Goal: Complete Application Form: Complete application form

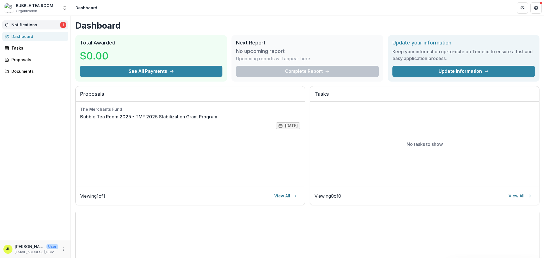
click at [61, 25] on span "1" at bounding box center [63, 25] width 6 height 6
click at [39, 46] on div "Tasks" at bounding box center [37, 48] width 52 height 6
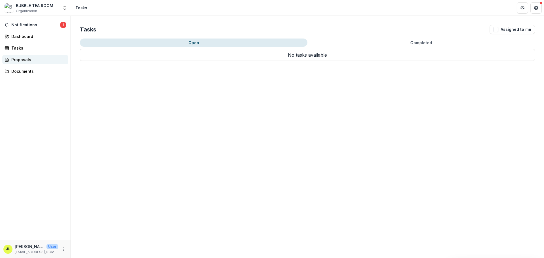
click at [36, 58] on div "Proposals" at bounding box center [37, 60] width 52 height 6
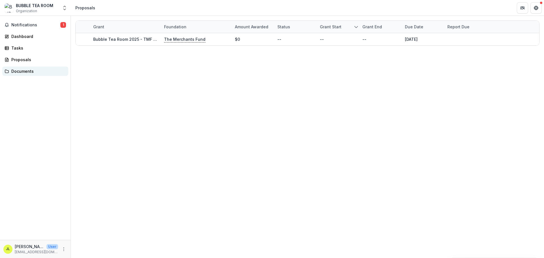
click at [28, 72] on div "Documents" at bounding box center [37, 71] width 52 height 6
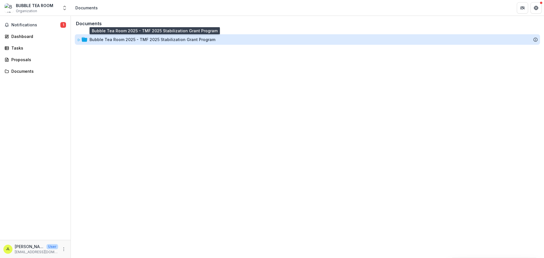
click at [112, 37] on div "Bubble Tea Room 2025 - TMF 2025 Stabilization Grant Program" at bounding box center [153, 40] width 126 height 6
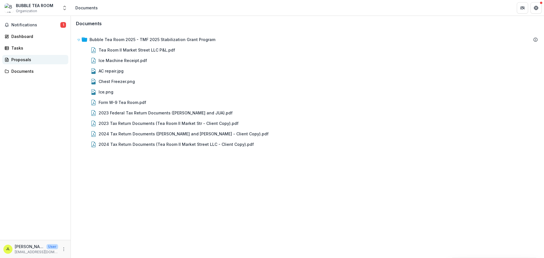
click at [22, 60] on div "Proposals" at bounding box center [37, 60] width 52 height 6
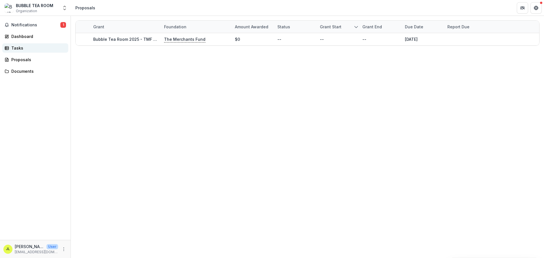
click at [25, 51] on div "Tasks" at bounding box center [37, 48] width 52 height 6
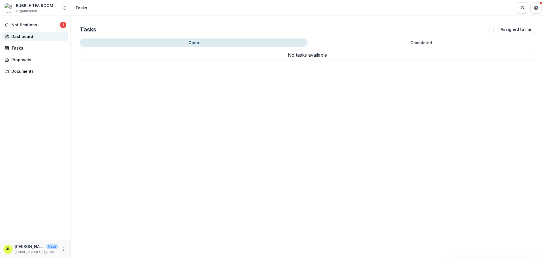
click at [30, 41] on link "Dashboard" at bounding box center [35, 36] width 66 height 9
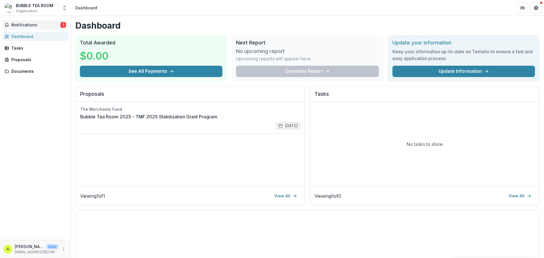
click at [37, 23] on span "Notifications" at bounding box center [35, 25] width 49 height 5
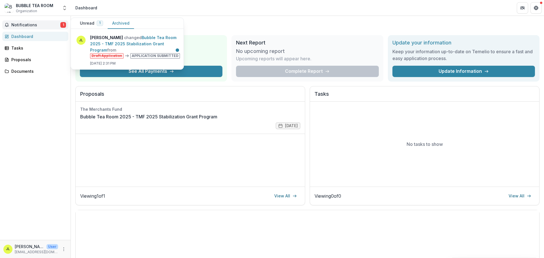
click at [119, 22] on button "Archived" at bounding box center [121, 23] width 26 height 11
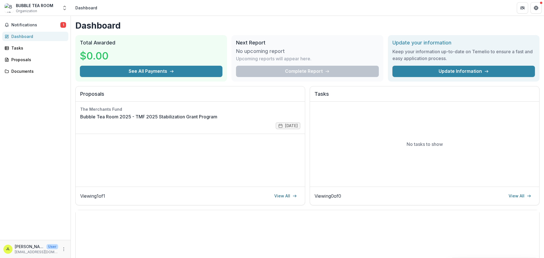
click at [320, 37] on div "Next Report No upcoming report Upcoming reports will appear here. Complete Repo…" at bounding box center [308, 58] width 152 height 47
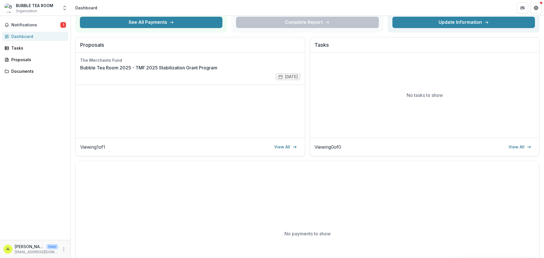
scroll to position [102, 0]
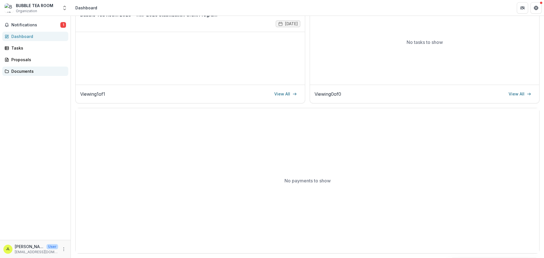
click at [50, 71] on div "Documents" at bounding box center [37, 71] width 52 height 6
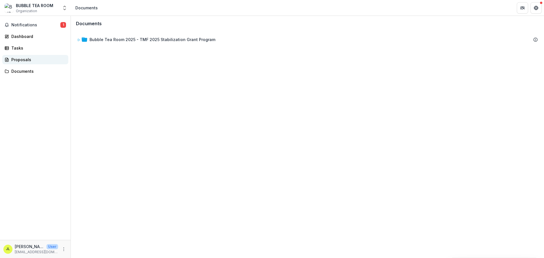
click at [46, 60] on div "Proposals" at bounding box center [37, 60] width 52 height 6
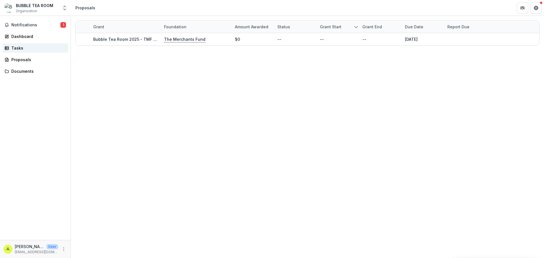
click at [45, 48] on div "Tasks" at bounding box center [37, 48] width 52 height 6
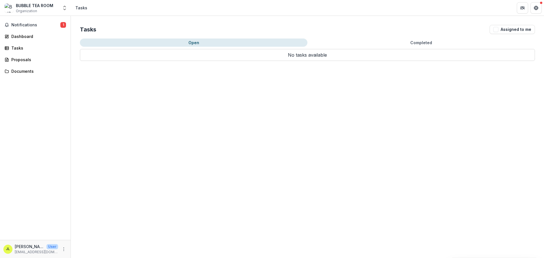
click at [415, 42] on button "Completed" at bounding box center [422, 43] width 228 height 8
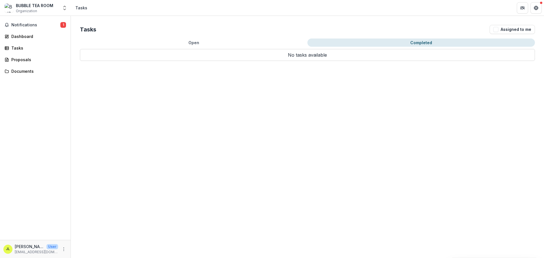
click at [179, 36] on div "Tasks Assigned to me Open Completed No tasks available No tasks available" at bounding box center [308, 43] width 474 height 54
click at [214, 38] on div "Tasks Assigned to me Open Completed No tasks available No tasks available" at bounding box center [308, 43] width 474 height 54
click at [194, 42] on button "Open" at bounding box center [194, 43] width 228 height 8
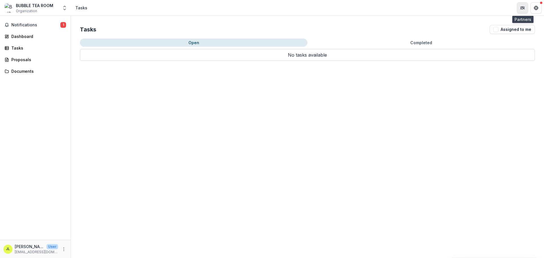
click at [526, 10] on button "Partners" at bounding box center [522, 7] width 11 height 11
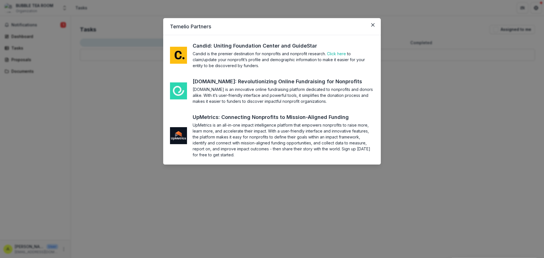
click at [374, 24] on icon "Close" at bounding box center [372, 24] width 3 height 3
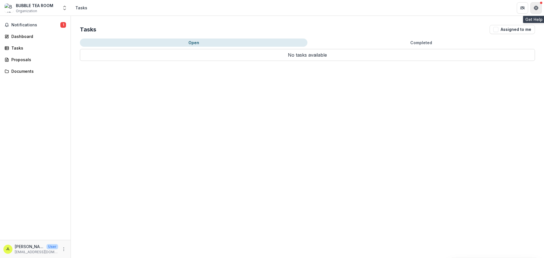
click at [532, 5] on button "Get Help" at bounding box center [536, 7] width 11 height 11
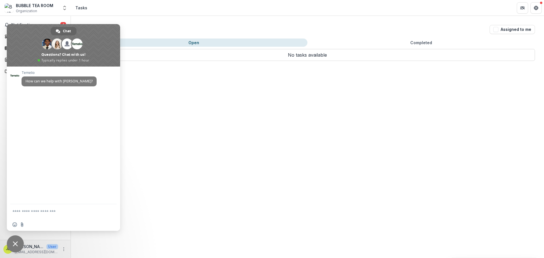
click at [194, 31] on div "Tasks Assigned to me" at bounding box center [307, 29] width 455 height 9
click at [11, 247] on span "Close chat" at bounding box center [15, 244] width 17 height 17
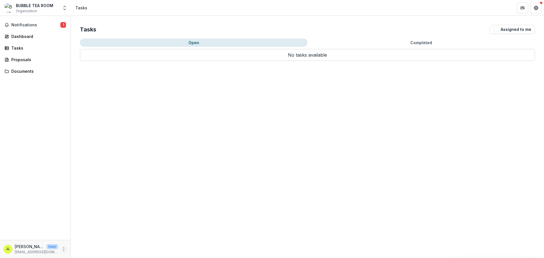
click at [62, 249] on icon "More" at bounding box center [64, 249] width 5 height 5
drag, startPoint x: 41, startPoint y: 25, endPoint x: 37, endPoint y: 23, distance: 4.3
click at [41, 25] on span "Notifications" at bounding box center [35, 25] width 49 height 5
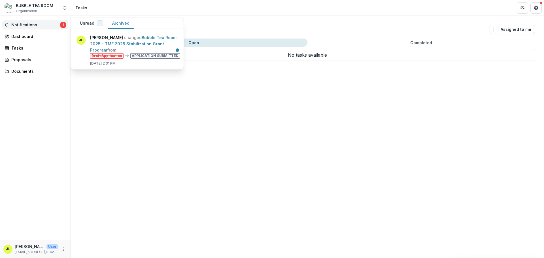
click at [111, 22] on button "Archived" at bounding box center [121, 23] width 26 height 11
click at [92, 23] on button "Unread 1" at bounding box center [91, 23] width 32 height 11
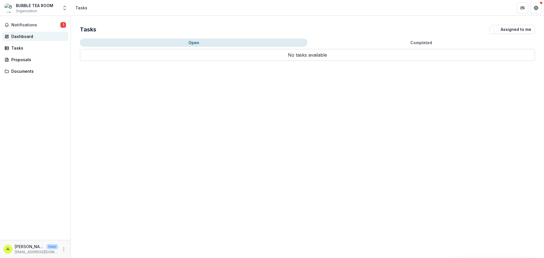
click at [13, 38] on div "Dashboard" at bounding box center [37, 36] width 52 height 6
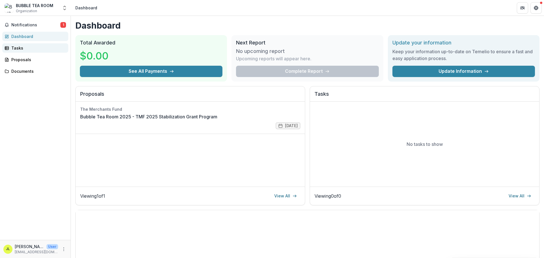
click at [20, 50] on div "Tasks" at bounding box center [37, 48] width 52 height 6
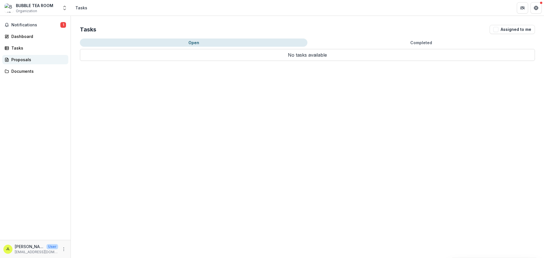
click at [18, 61] on div "Proposals" at bounding box center [37, 60] width 52 height 6
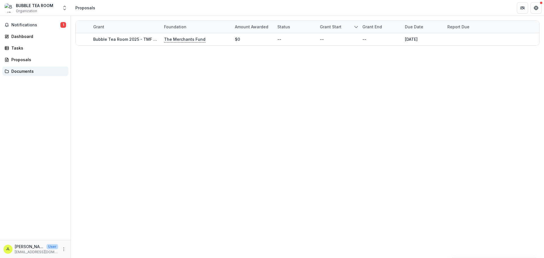
click at [21, 71] on div "Documents" at bounding box center [37, 71] width 52 height 6
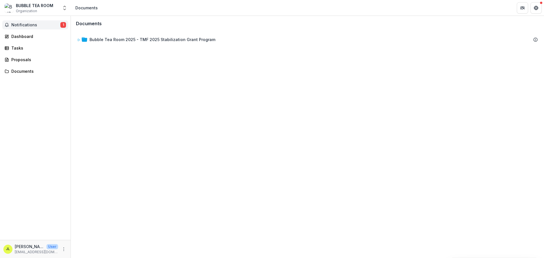
click at [22, 23] on span "Notifications" at bounding box center [35, 25] width 49 height 5
click at [494, 69] on div "Documents Bubble Tea Room 2025 - TMF 2025 Stabilization Grant Program To pick u…" at bounding box center [308, 137] width 474 height 242
click at [38, 26] on span "Notifications" at bounding box center [35, 25] width 49 height 5
click at [169, 108] on div "Documents Bubble Tea Room 2025 - TMF 2025 Stabilization Grant Program To pick u…" at bounding box center [308, 137] width 474 height 242
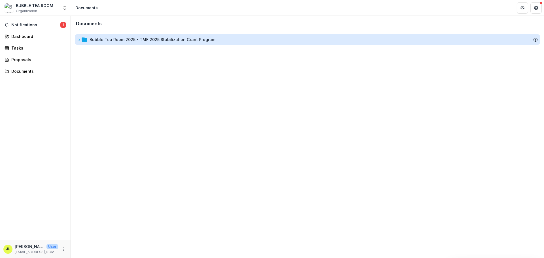
click at [182, 41] on div "Bubble Tea Room 2025 - TMF 2025 Stabilization Grant Program" at bounding box center [153, 40] width 126 height 6
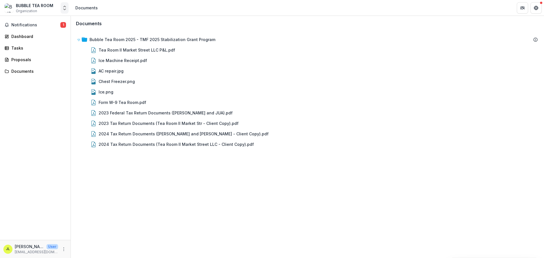
click at [66, 9] on polyline "Open entity switcher" at bounding box center [65, 9] width 2 height 1
click at [26, 45] on div "Tasks" at bounding box center [37, 48] width 52 height 6
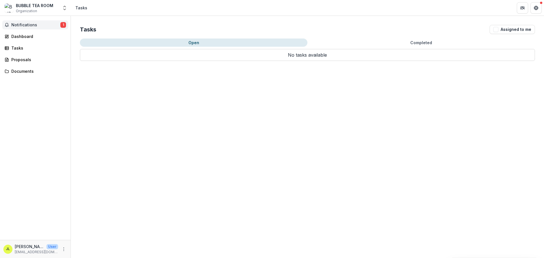
click at [32, 26] on span "Notifications" at bounding box center [35, 25] width 49 height 5
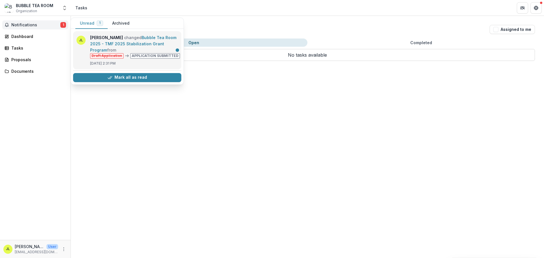
click at [152, 52] on link "Bubble Tea Room 2025 - TMF 2025 Stabilization Grant Program" at bounding box center [133, 43] width 86 height 17
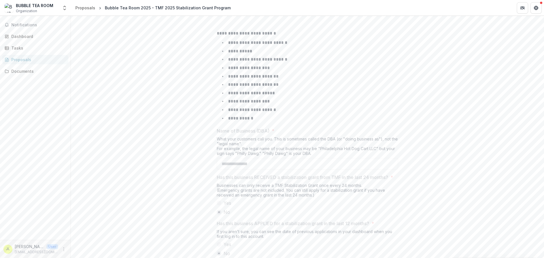
scroll to position [258, 0]
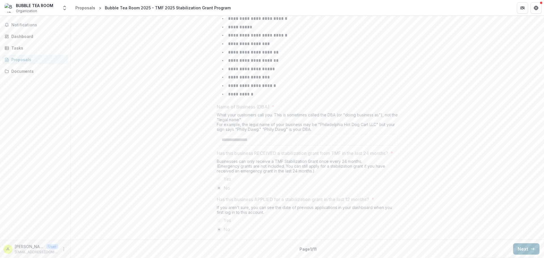
click at [518, 250] on button "Next" at bounding box center [527, 249] width 26 height 11
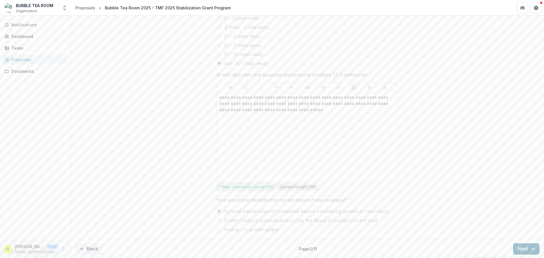
click at [520, 249] on button "Next" at bounding box center [527, 249] width 26 height 11
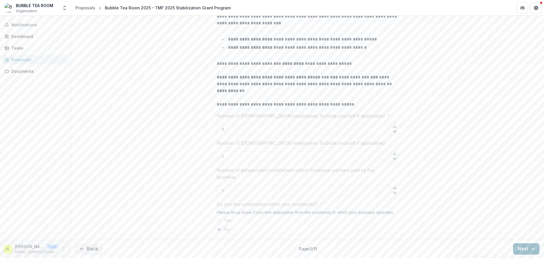
click at [520, 249] on button "Next" at bounding box center [527, 249] width 26 height 11
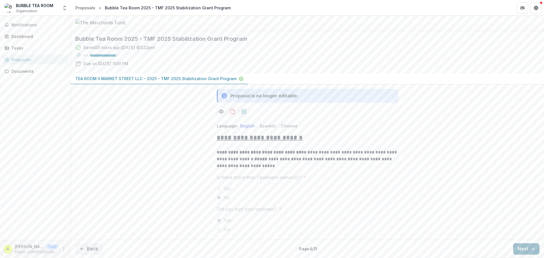
click at [520, 249] on button "Next" at bounding box center [527, 249] width 26 height 11
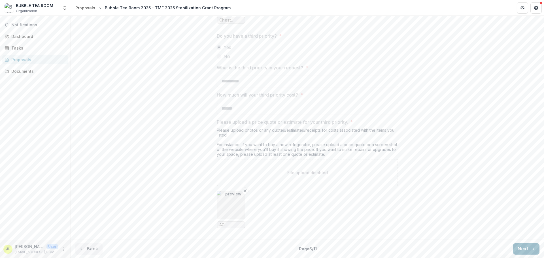
click at [520, 249] on button "Next" at bounding box center [527, 249] width 26 height 11
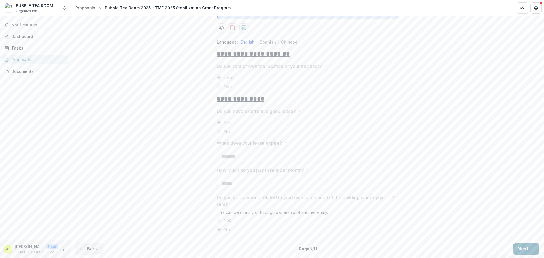
click at [520, 249] on button "Next" at bounding box center [527, 249] width 26 height 11
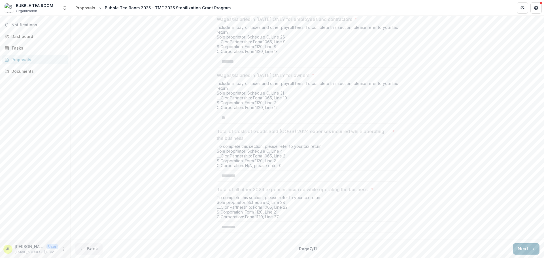
click at [520, 249] on button "Next" at bounding box center [527, 249] width 26 height 11
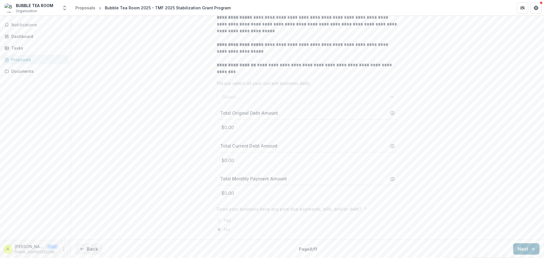
click at [520, 249] on button "Next" at bounding box center [527, 249] width 26 height 11
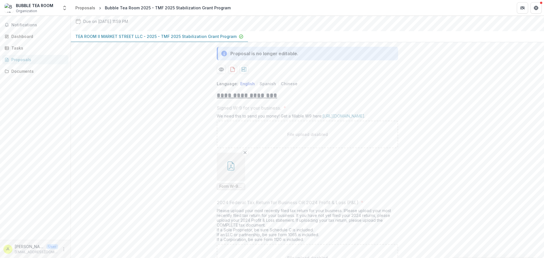
scroll to position [170, 0]
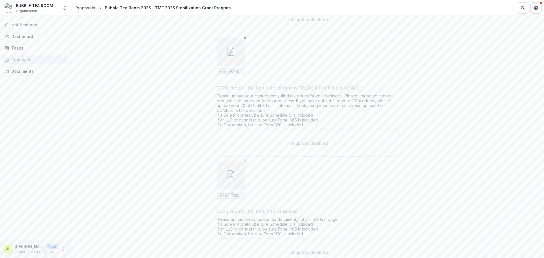
click at [230, 178] on icon "button" at bounding box center [231, 176] width 5 height 5
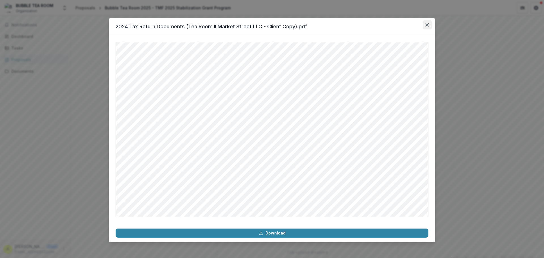
click at [426, 24] on icon "Close" at bounding box center [427, 24] width 3 height 3
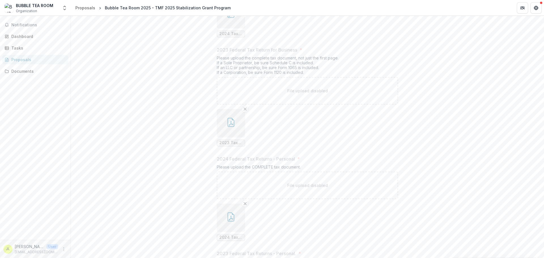
scroll to position [340, 0]
click at [237, 129] on button "button" at bounding box center [231, 115] width 28 height 28
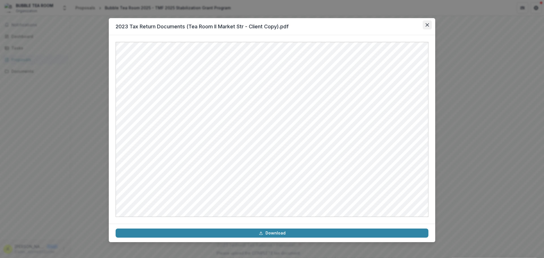
click at [425, 26] on button "Close" at bounding box center [427, 24] width 9 height 9
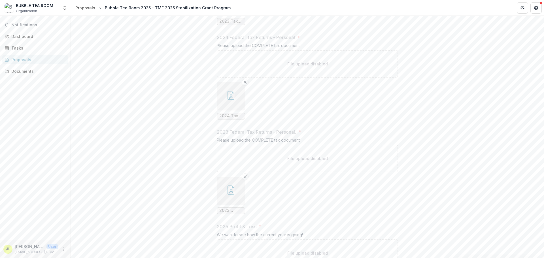
scroll to position [454, 0]
click at [225, 110] on button "button" at bounding box center [231, 96] width 28 height 28
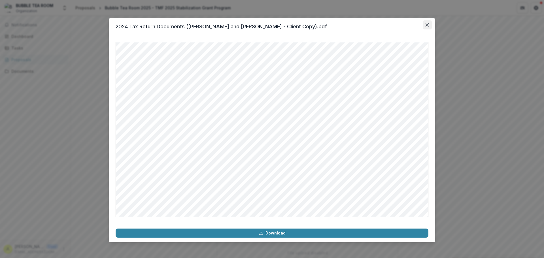
click at [426, 24] on button "Close" at bounding box center [427, 24] width 9 height 9
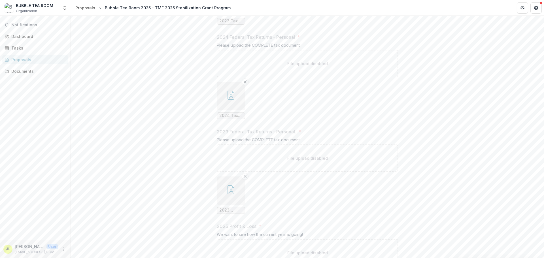
click at [234, 100] on icon "button" at bounding box center [231, 95] width 7 height 9
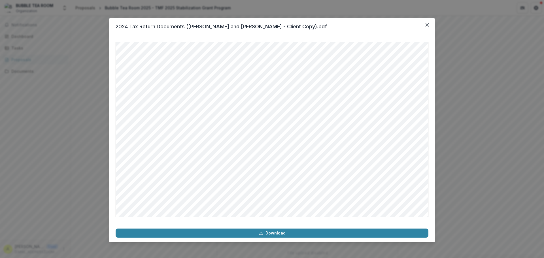
click at [88, 148] on div "2024 Tax Return Documents ([PERSON_NAME] and [PERSON_NAME] - Client Copy).pdf D…" at bounding box center [272, 129] width 544 height 258
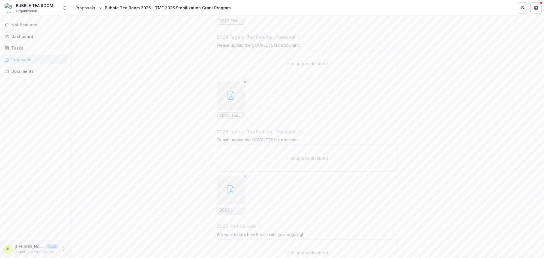
click at [228, 5] on icon "button" at bounding box center [231, 0] width 7 height 9
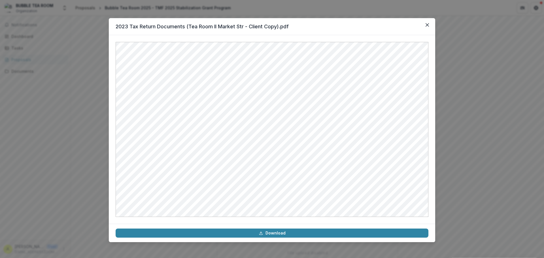
click at [464, 137] on div "2023 Tax Return Documents (Tea Room II Market Str - Client Copy).pdf Download" at bounding box center [272, 129] width 544 height 258
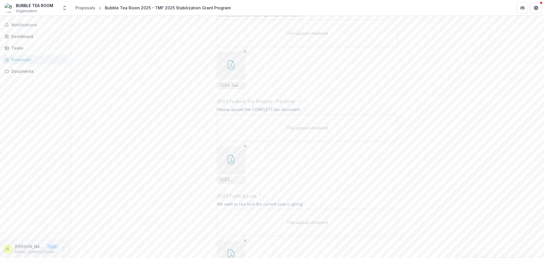
scroll to position [578, 0]
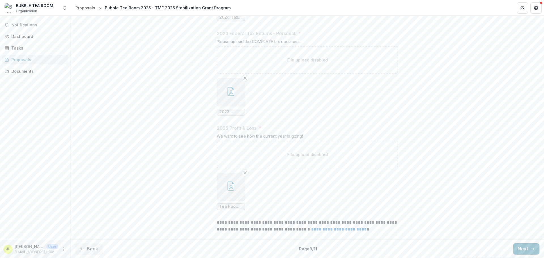
click at [237, 104] on button "button" at bounding box center [231, 92] width 28 height 28
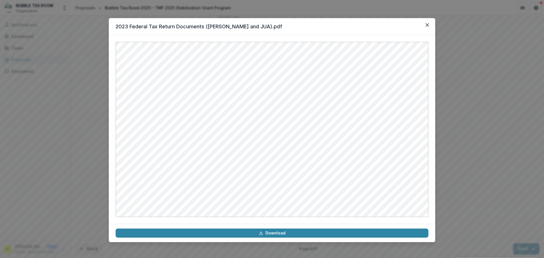
click at [497, 108] on div "2023 Federal Tax Return Documents ([PERSON_NAME] and JUA).pdf Download" at bounding box center [272, 129] width 544 height 258
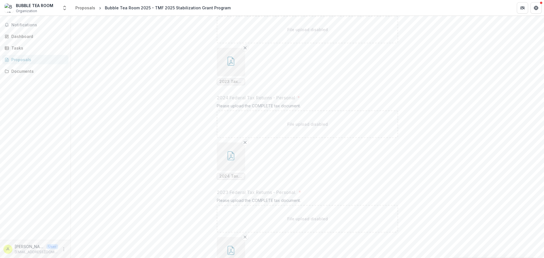
scroll to position [380, 0]
click at [23, 133] on div "Notifications Dashboard Tasks Proposals Documents" at bounding box center [35, 128] width 71 height 224
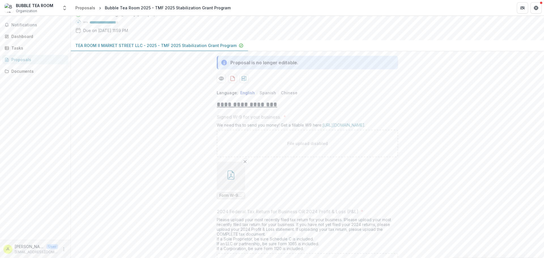
scroll to position [0, 0]
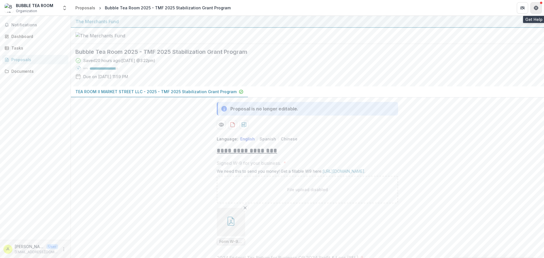
click at [534, 5] on button "Get Help" at bounding box center [536, 7] width 11 height 11
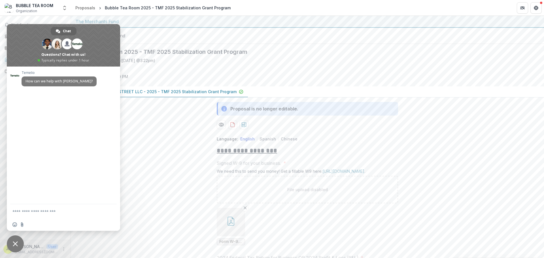
drag, startPoint x: 198, startPoint y: 55, endPoint x: 203, endPoint y: 53, distance: 5.7
click at [198, 44] on div at bounding box center [308, 36] width 474 height 16
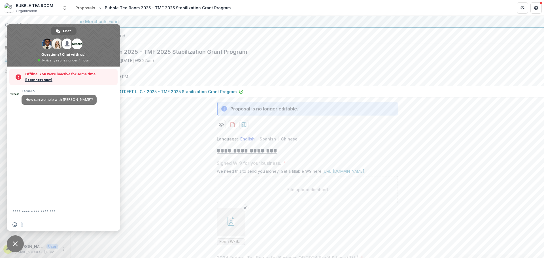
click at [13, 244] on span "Close chat" at bounding box center [15, 244] width 5 height 5
